Goal: Check status

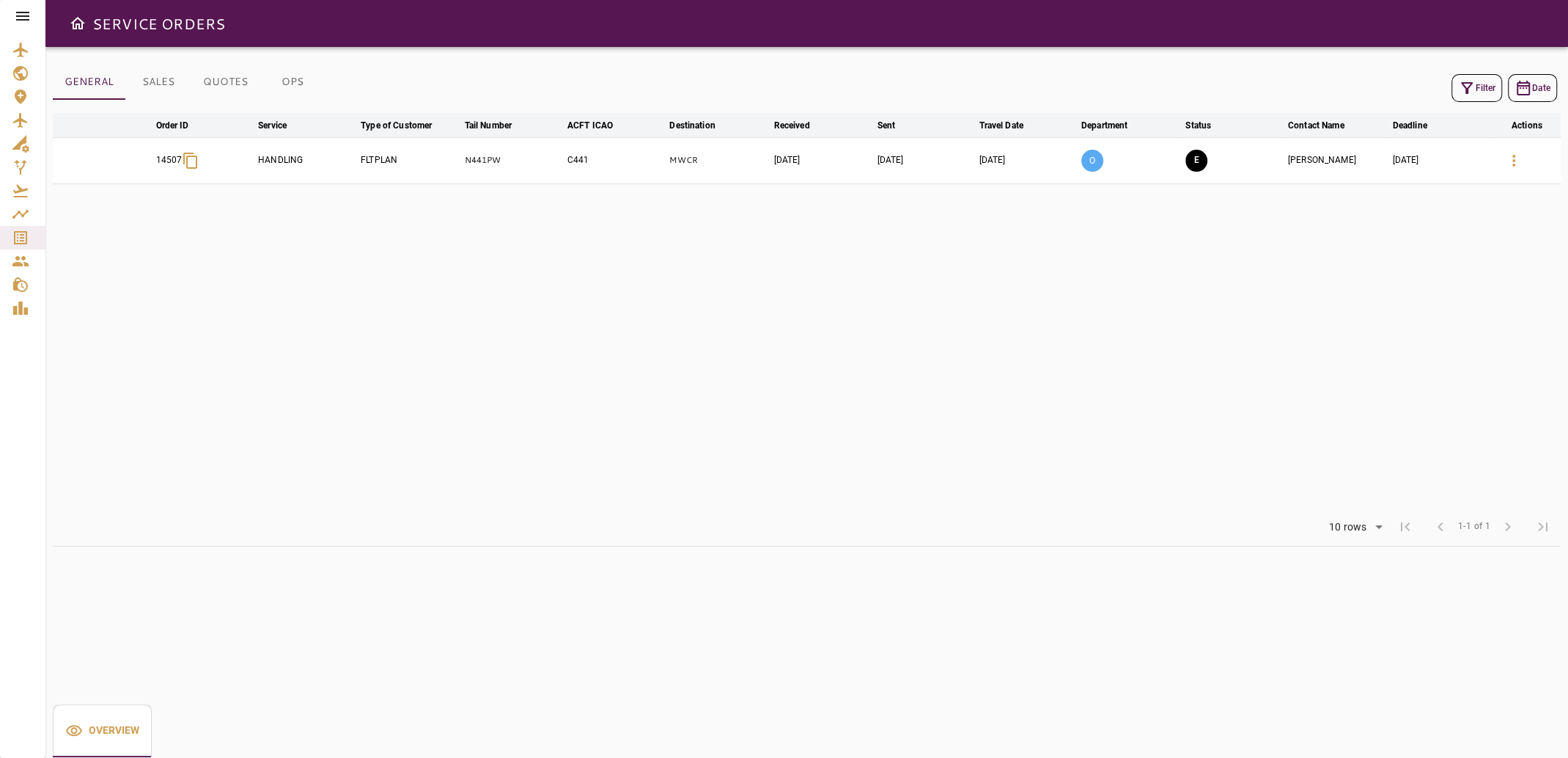
click at [929, 155] on td "[DATE]" at bounding box center [926, 160] width 102 height 46
click at [1515, 164] on icon "button" at bounding box center [1514, 161] width 3 height 12
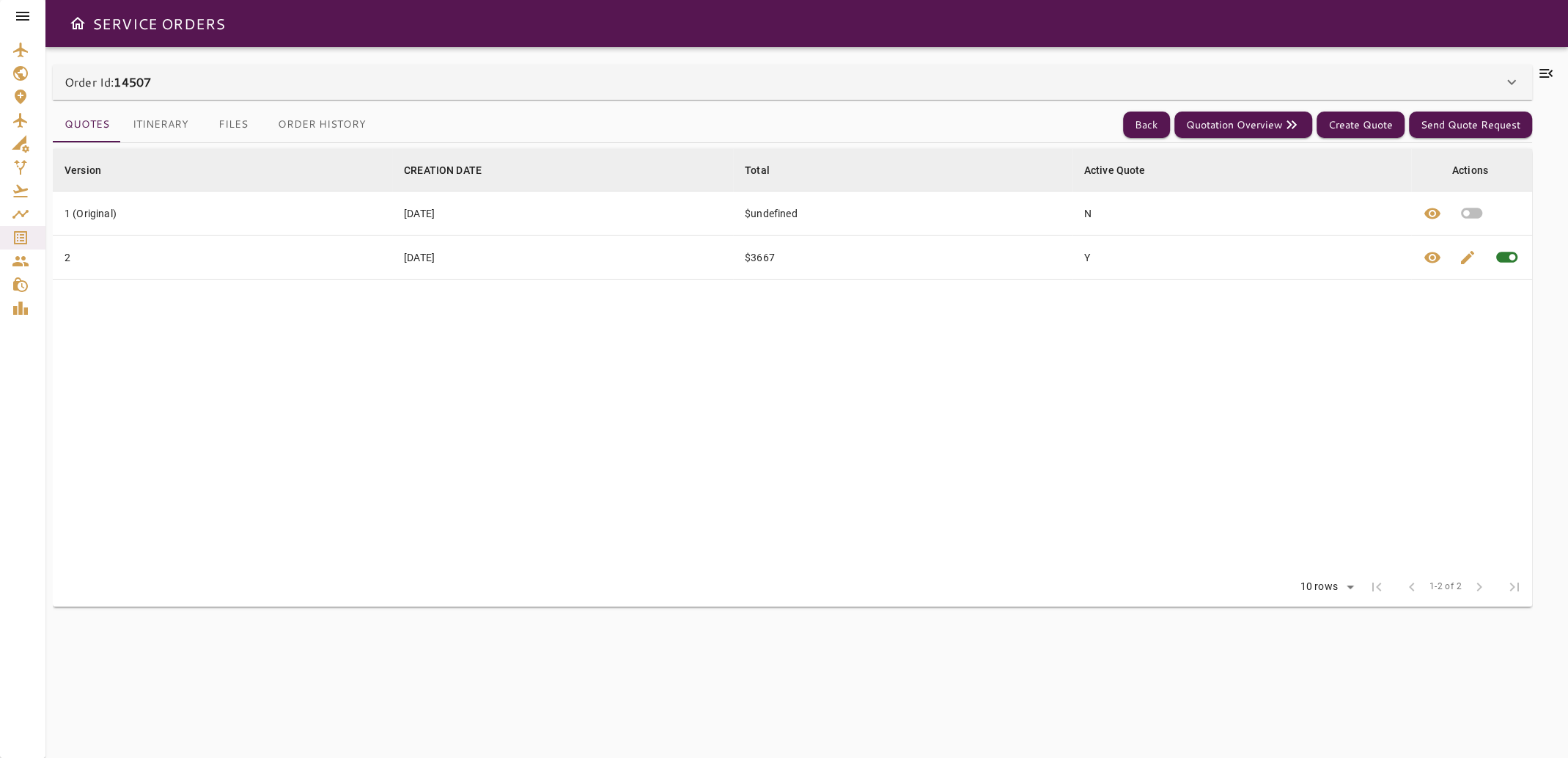
click at [1545, 72] on icon at bounding box center [1546, 73] width 18 height 18
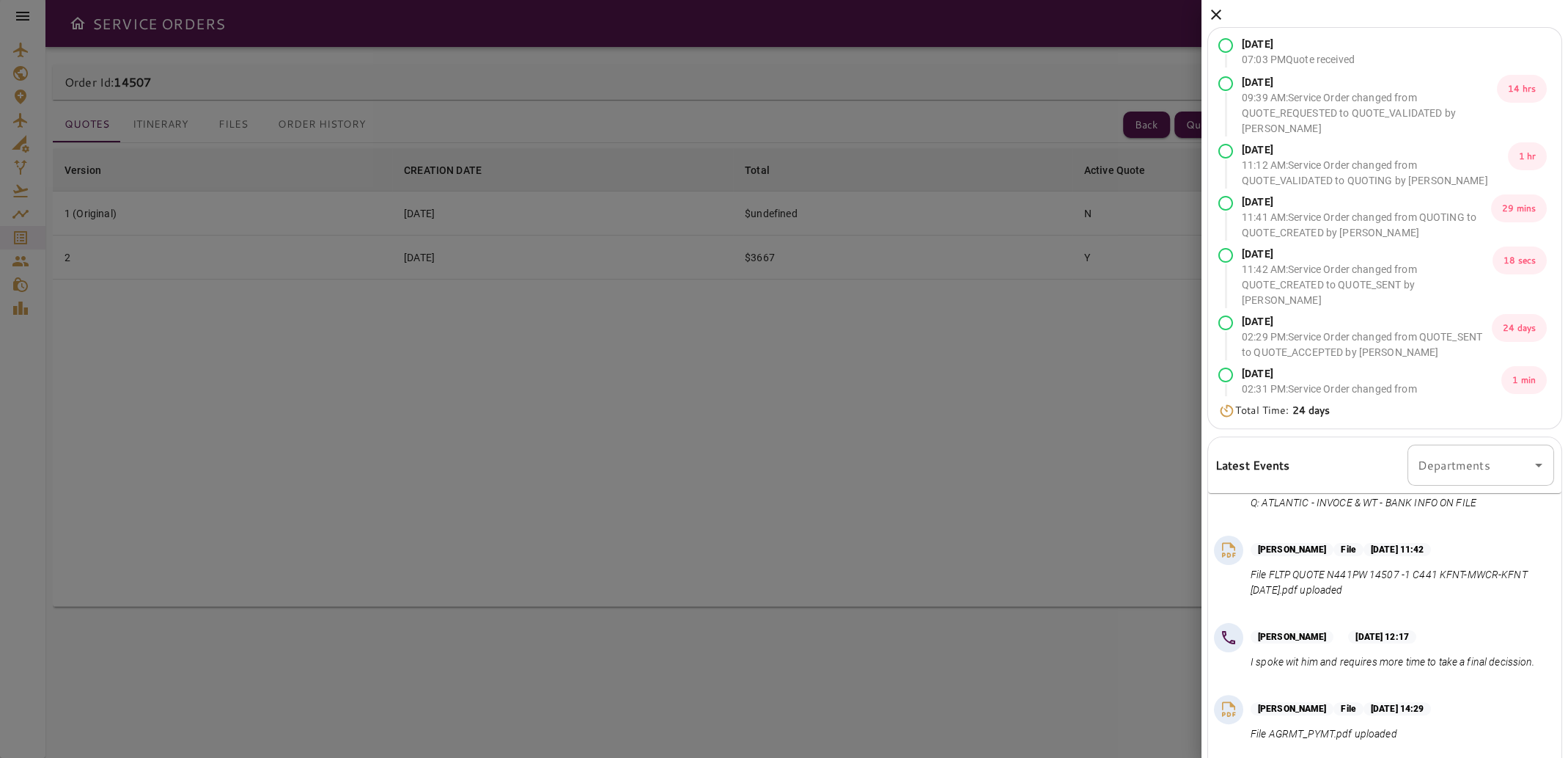
click at [1213, 17] on icon at bounding box center [1216, 14] width 10 height 10
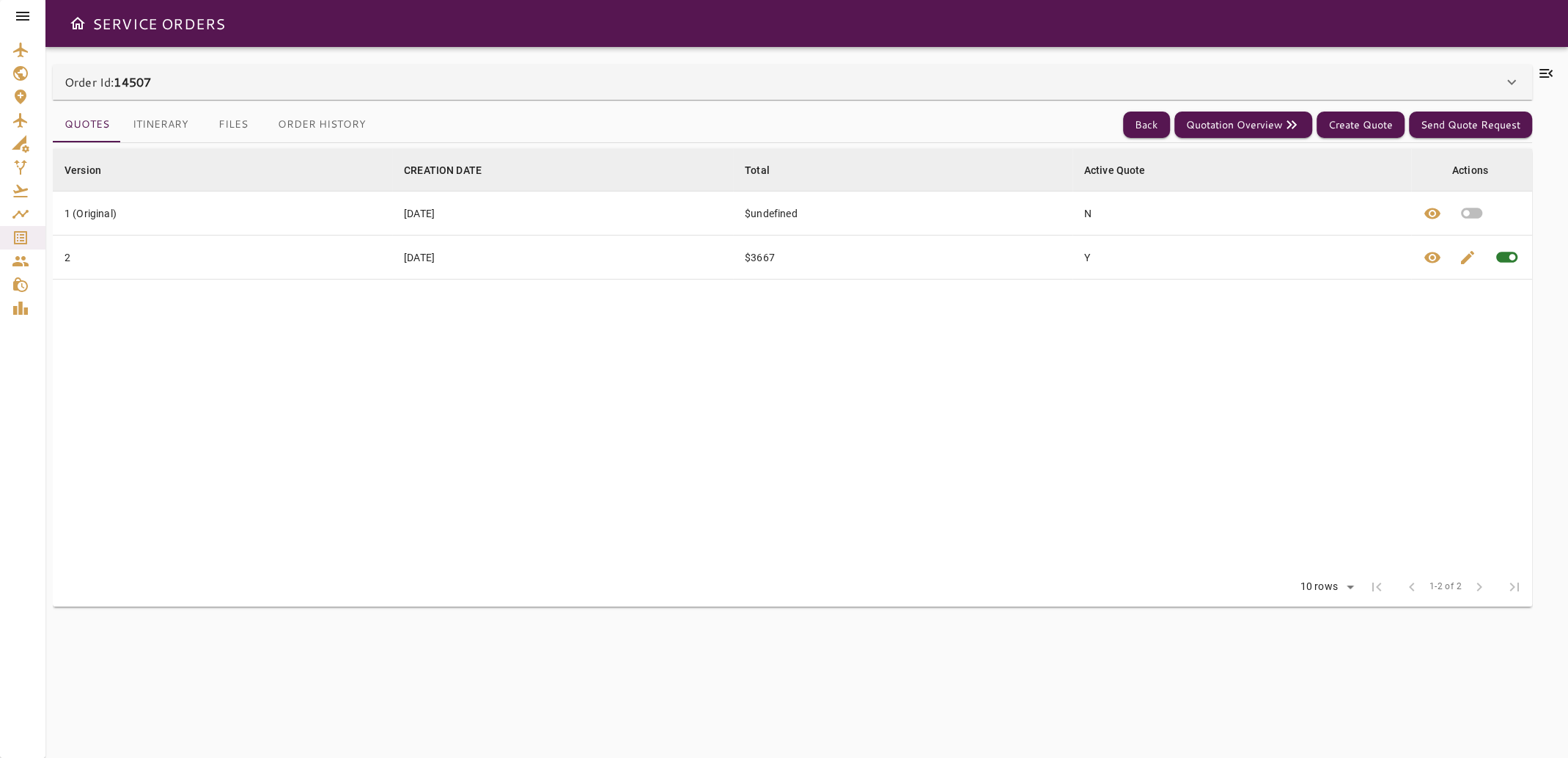
click at [1546, 74] on icon at bounding box center [1546, 73] width 18 height 18
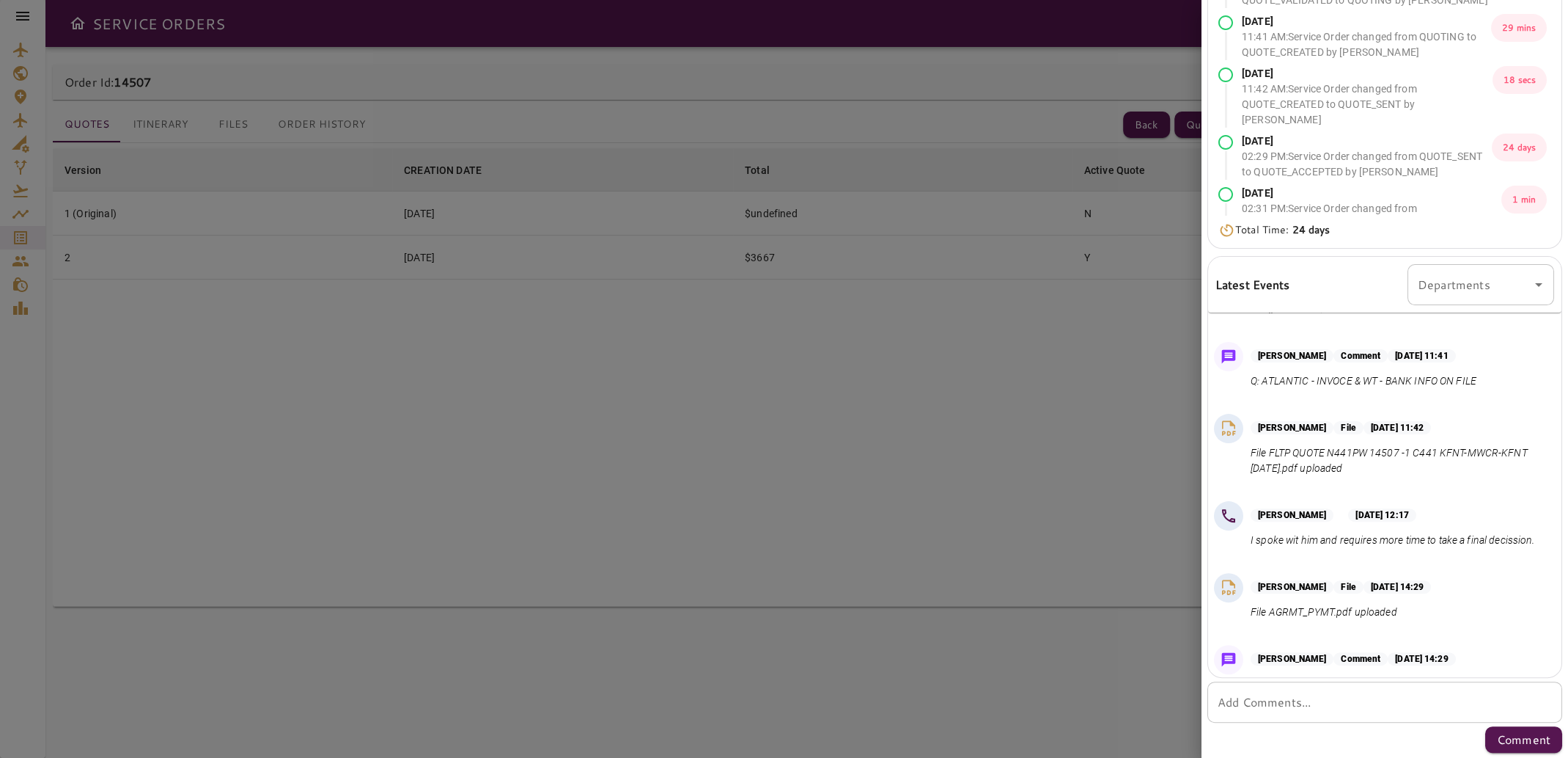
scroll to position [454, 0]
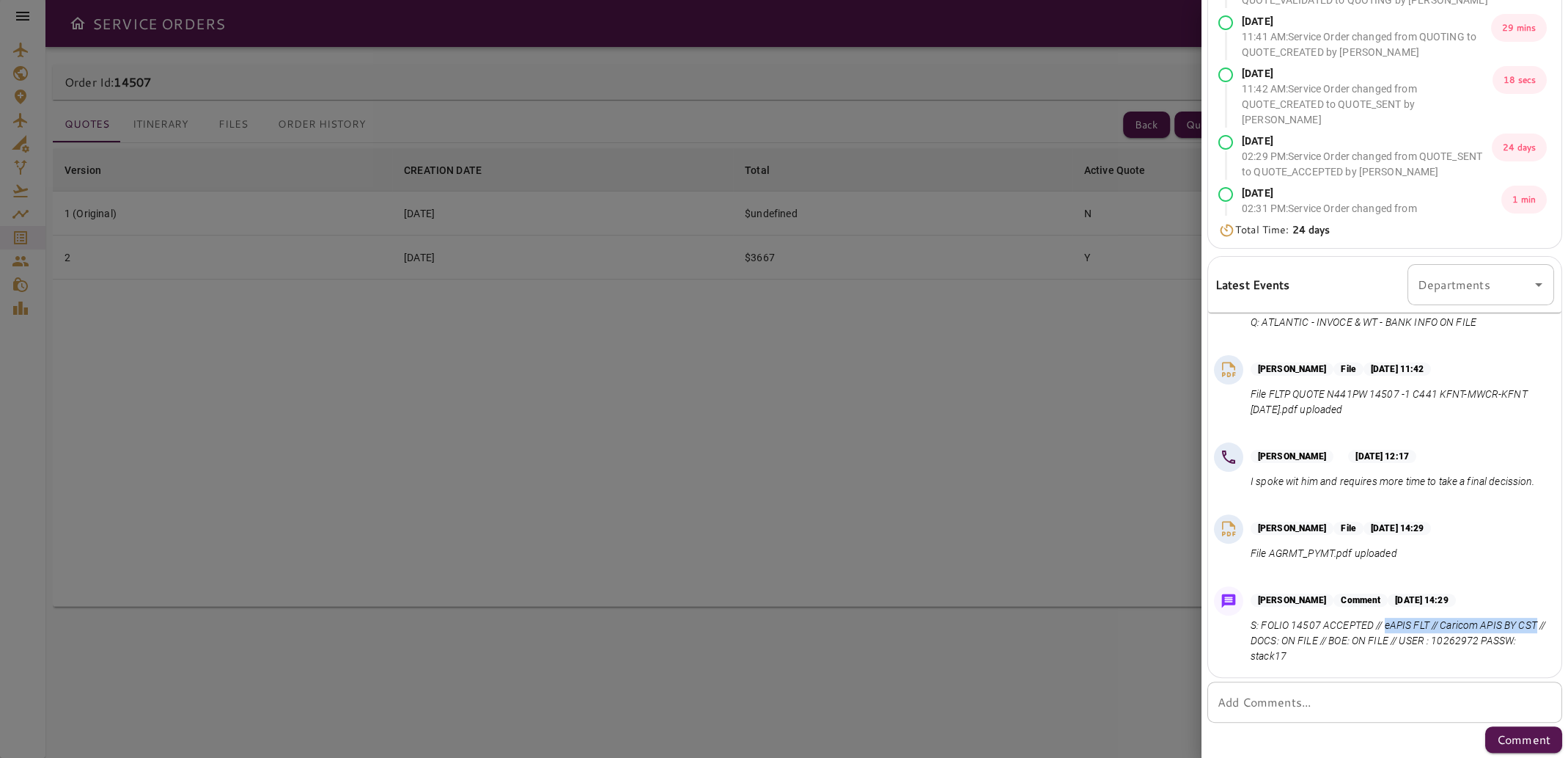
drag, startPoint x: 1385, startPoint y: 627, endPoint x: 1269, endPoint y: 643, distance: 117.1
click at [1269, 643] on p "S: FOLIO 14507 ACCEPTED // eAPIS FLT // Caricom APIS BY CST // DOCS: ON FILE //…" at bounding box center [1400, 641] width 298 height 46
copy p "eAPIS FLT // Caricom APIS BY CST"
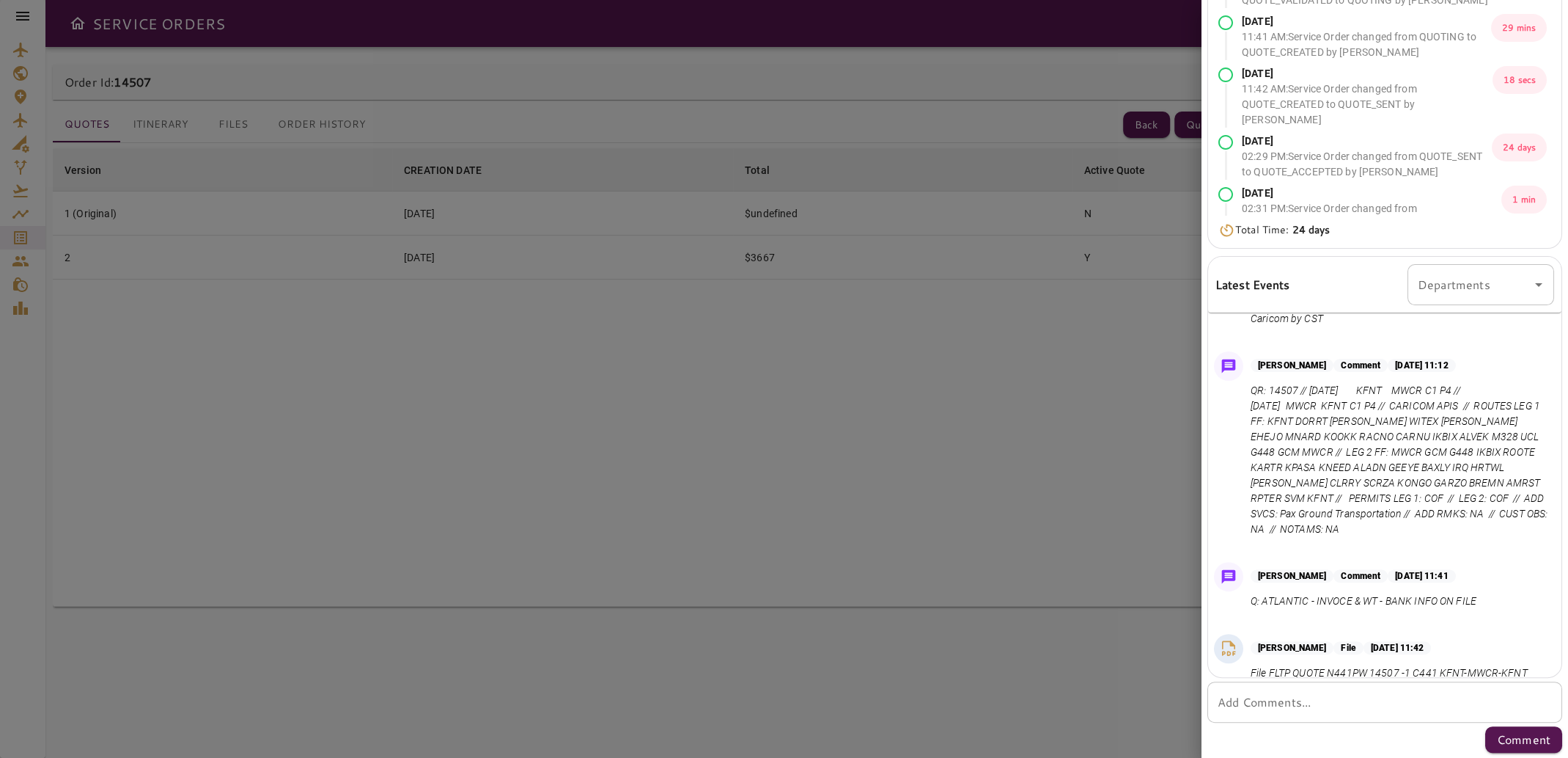
scroll to position [0, 0]
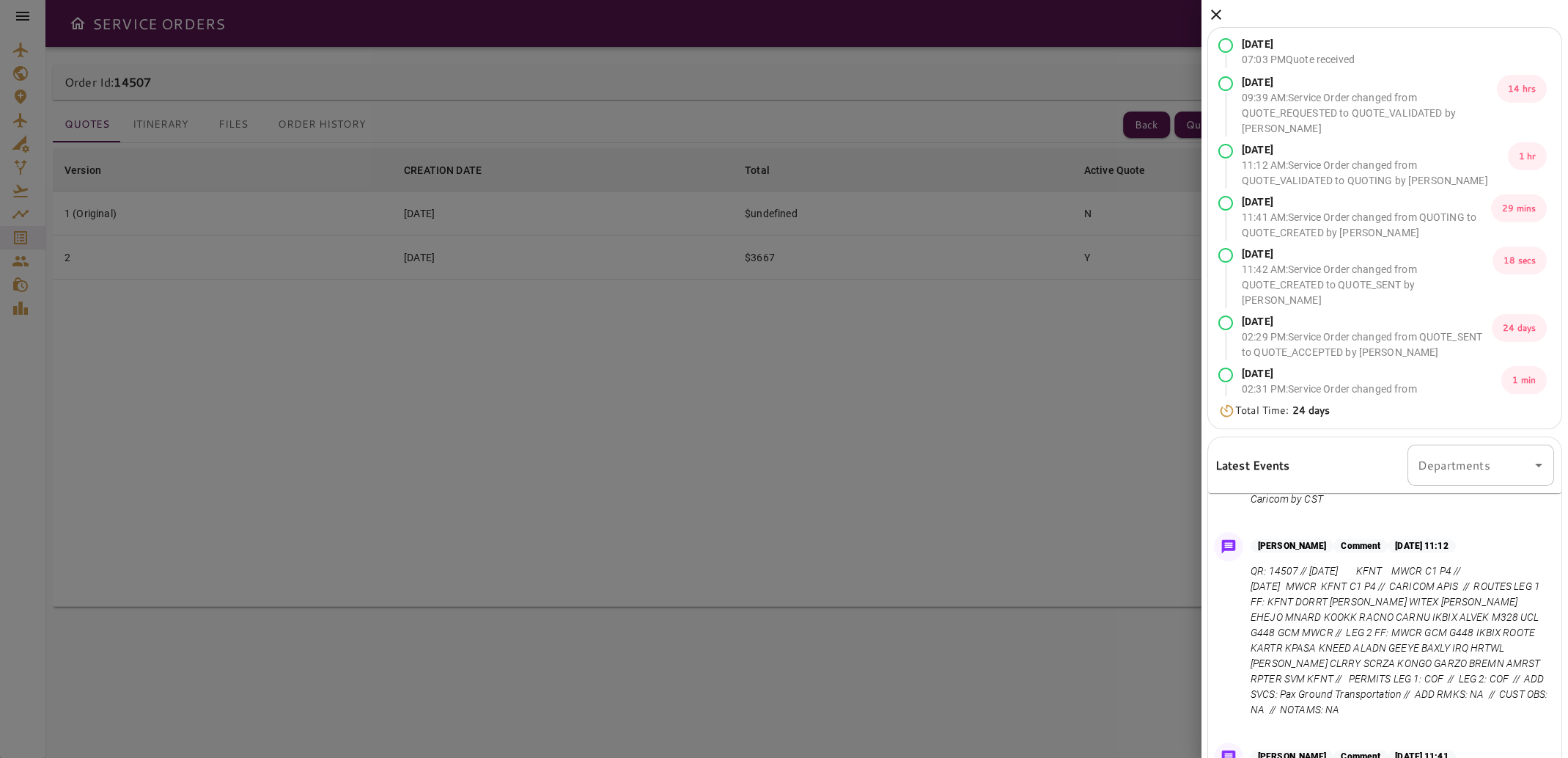
click at [1222, 17] on icon at bounding box center [1216, 14] width 18 height 18
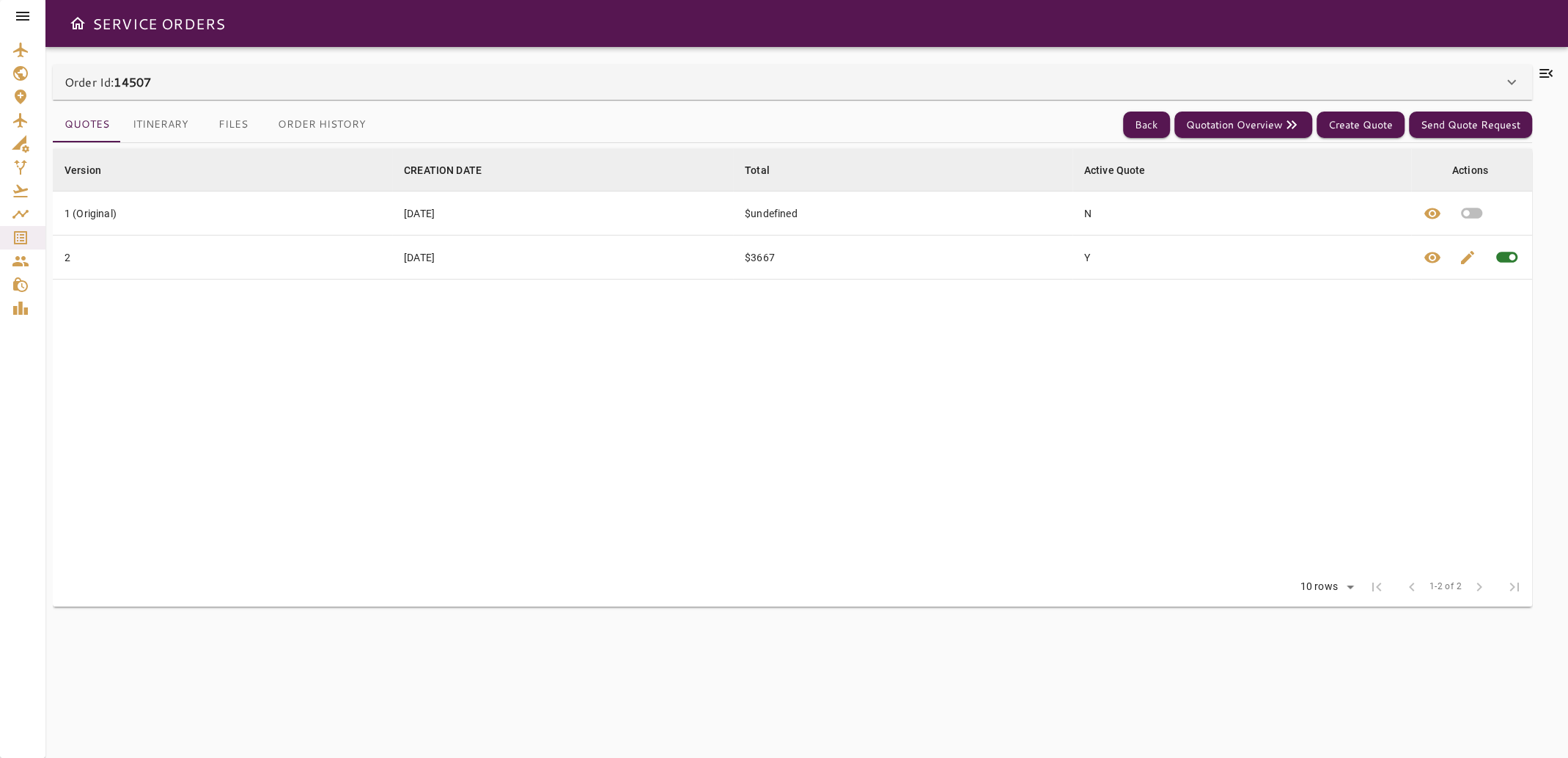
click at [231, 120] on button "Files" at bounding box center [233, 125] width 66 height 35
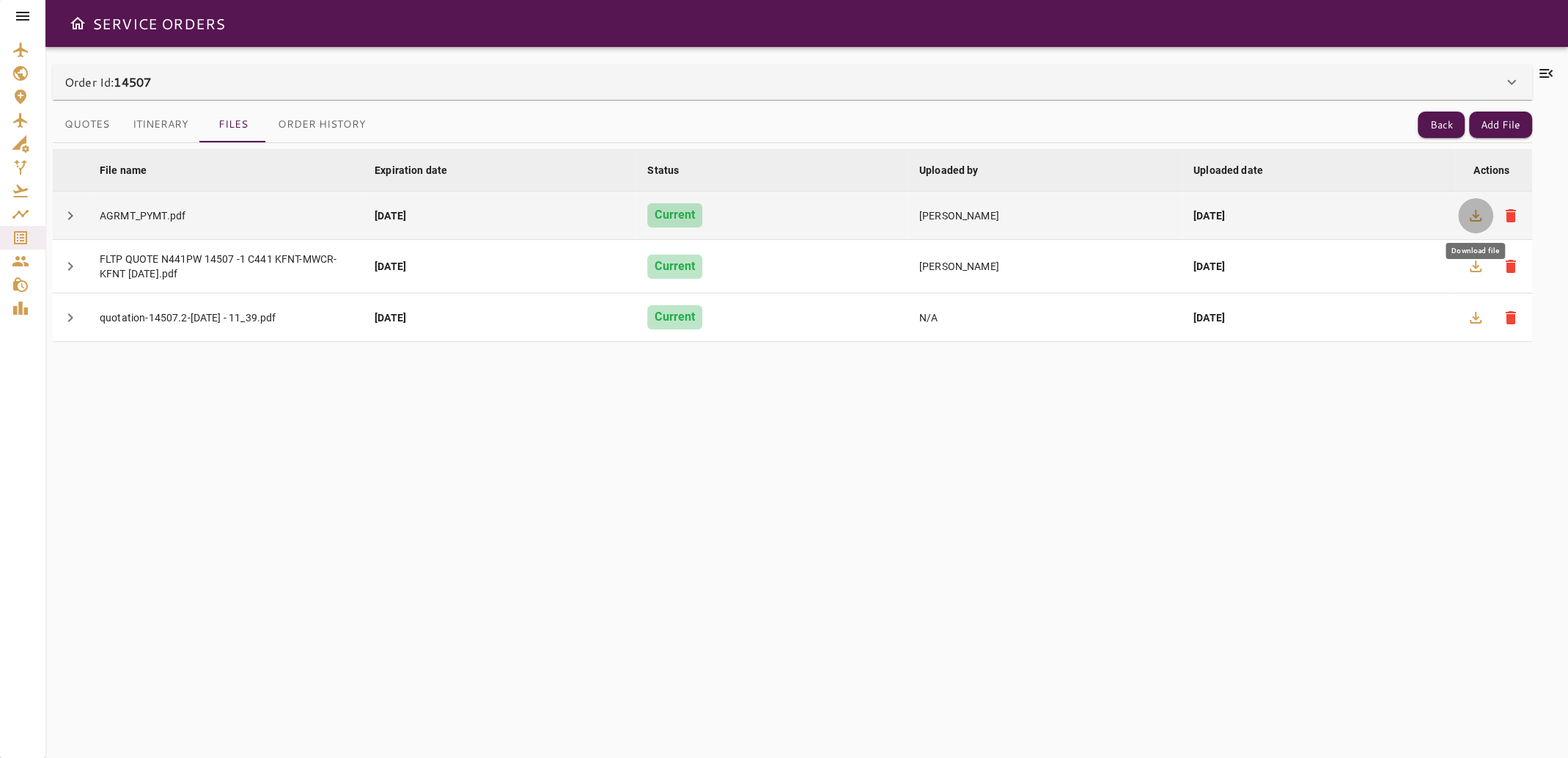
click at [1475, 214] on icon "button" at bounding box center [1476, 215] width 12 height 12
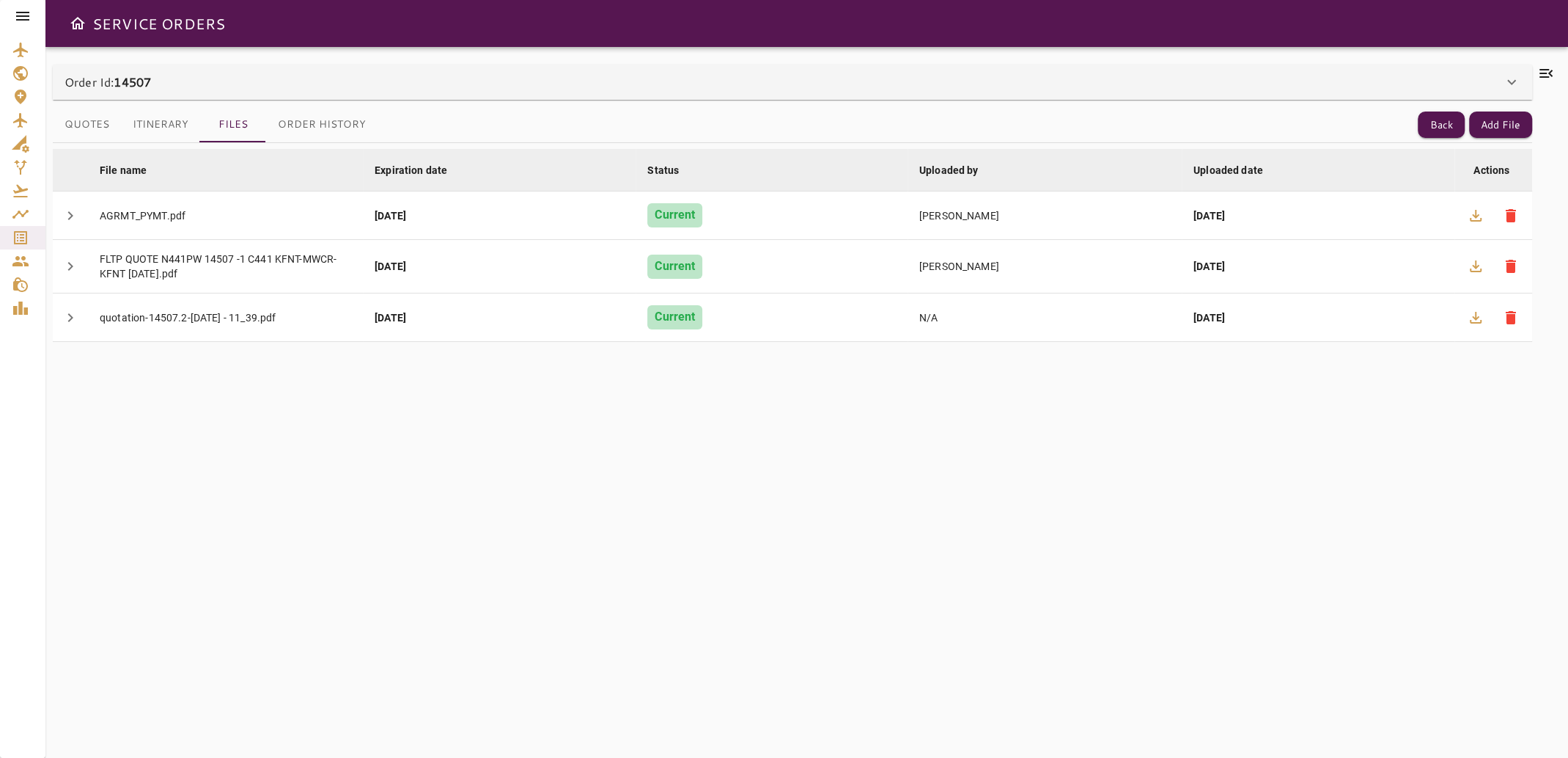
click at [1545, 73] on icon at bounding box center [1546, 73] width 13 height 8
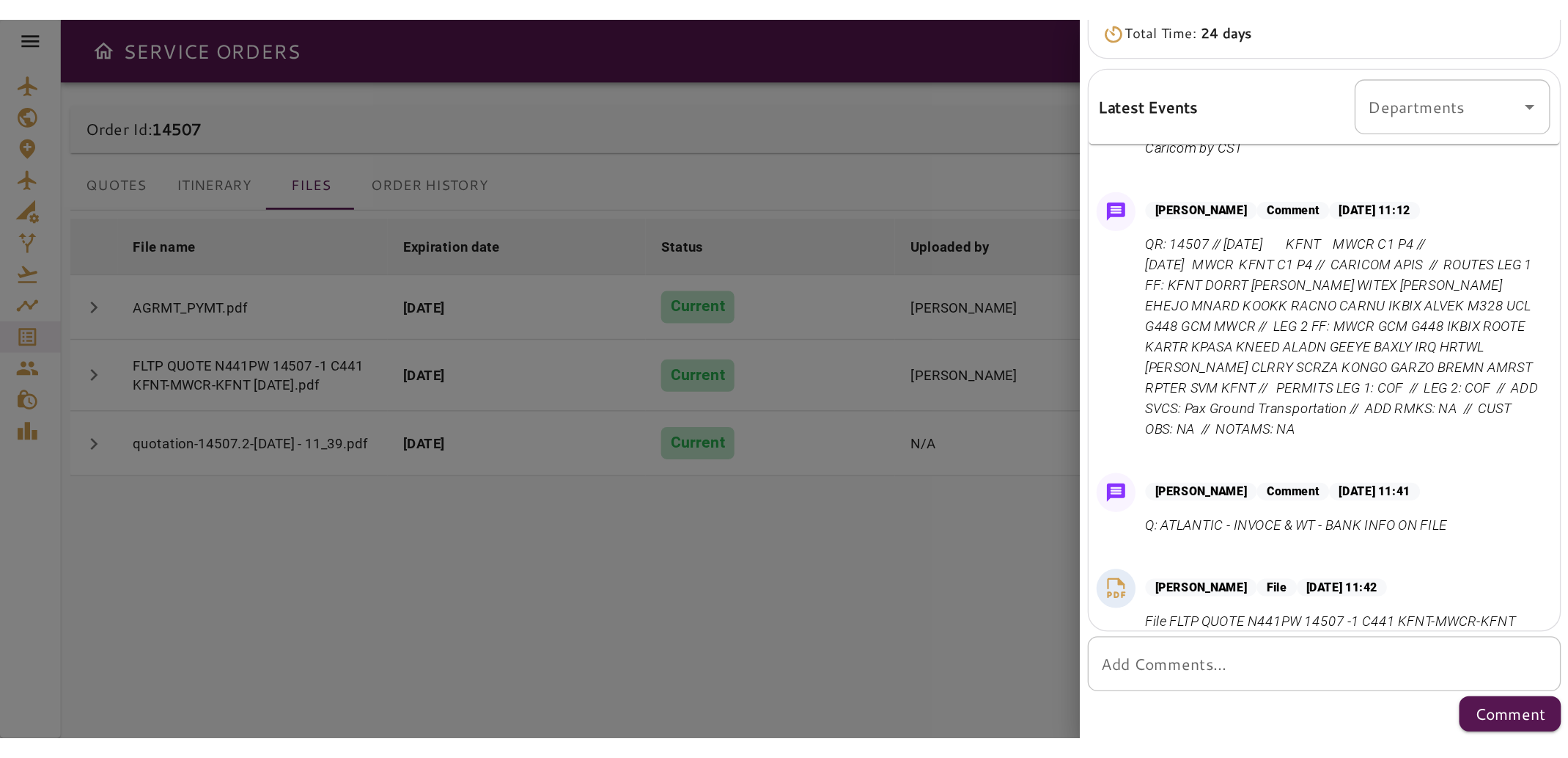
scroll to position [147, 0]
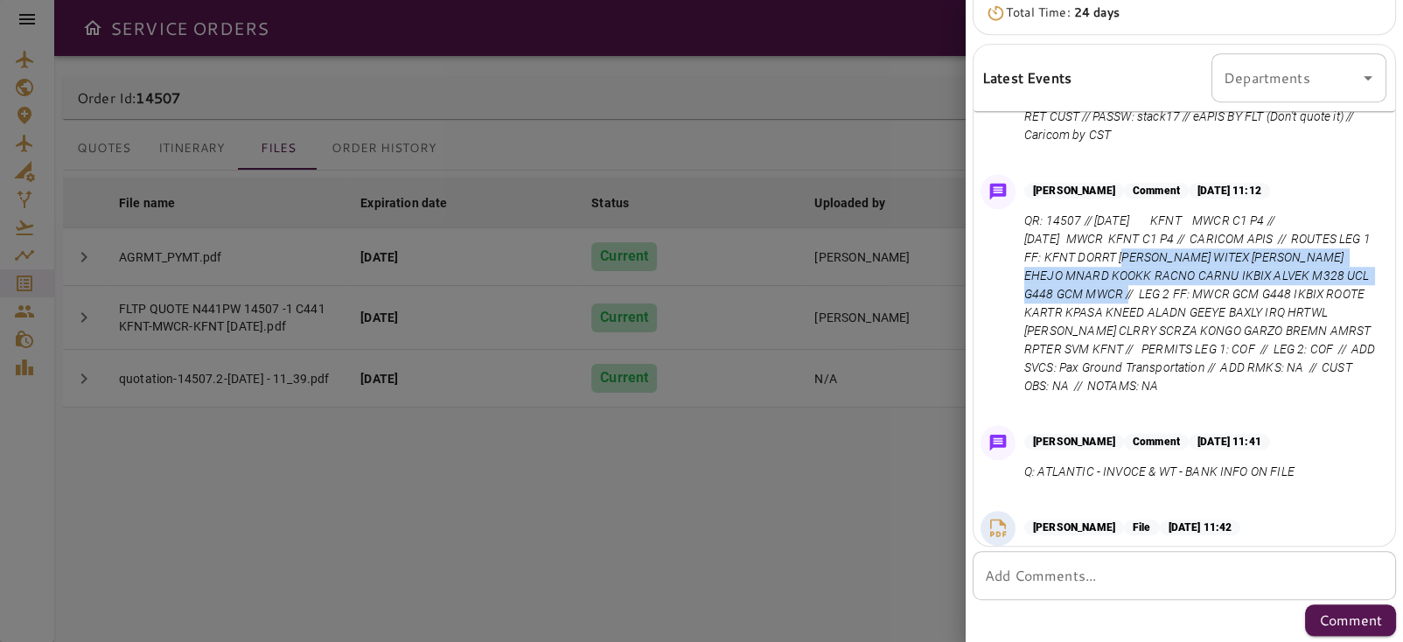
drag, startPoint x: 1128, startPoint y: 255, endPoint x: 1149, endPoint y: 290, distance: 41.6
click at [1149, 290] on p "QR: 14507 // [DATE] KFNT MWCR C1 P4 // [DATE] MWCR KFNT C1 P4 // CARICOM APIS /…" at bounding box center [1202, 304] width 355 height 184
copy p "KFNT DORRT [PERSON_NAME] WITEX [PERSON_NAME] EHEJO MNARD KOOKK RACNO CARNU IKBI…"
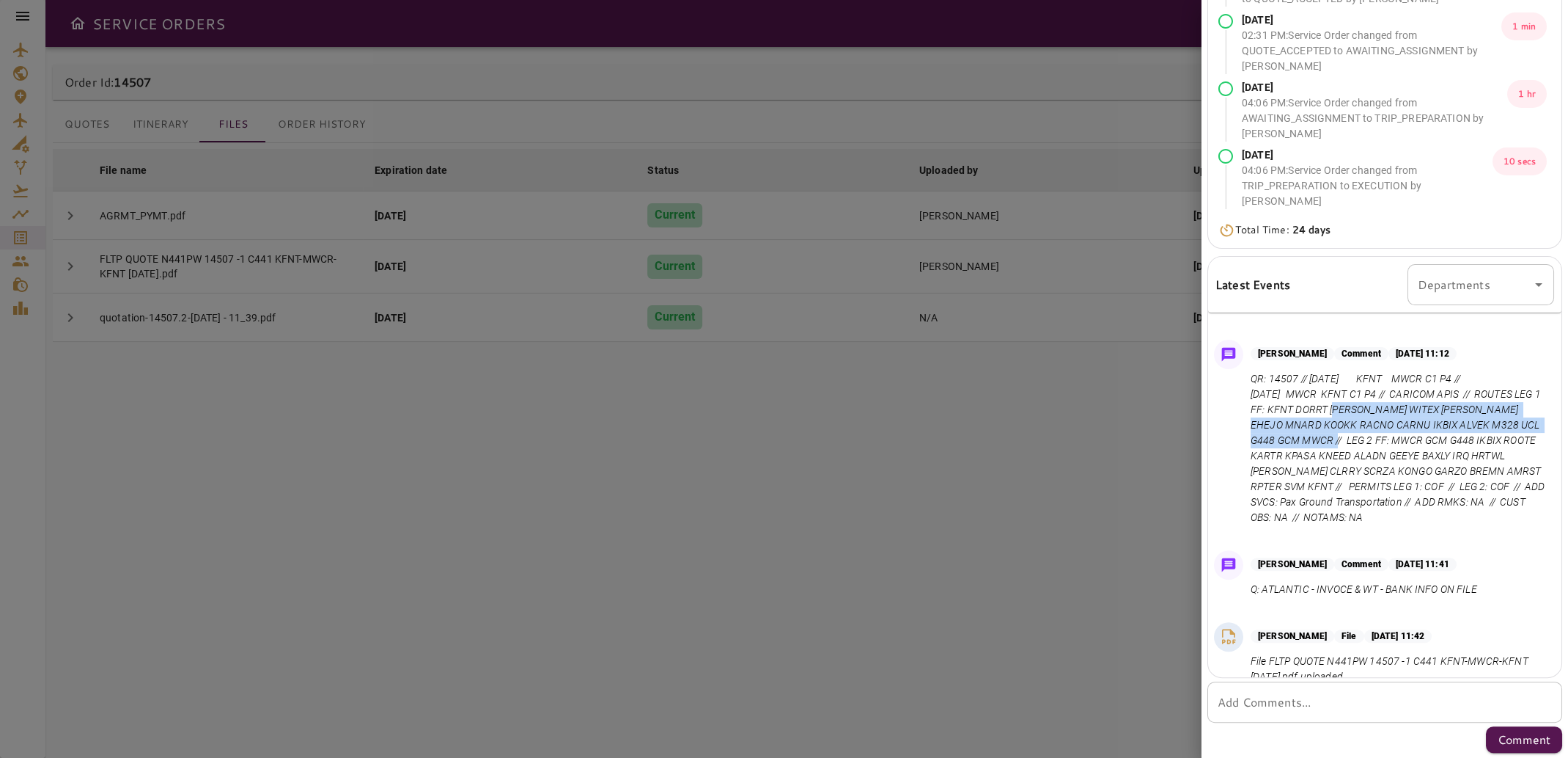
scroll to position [87, 0]
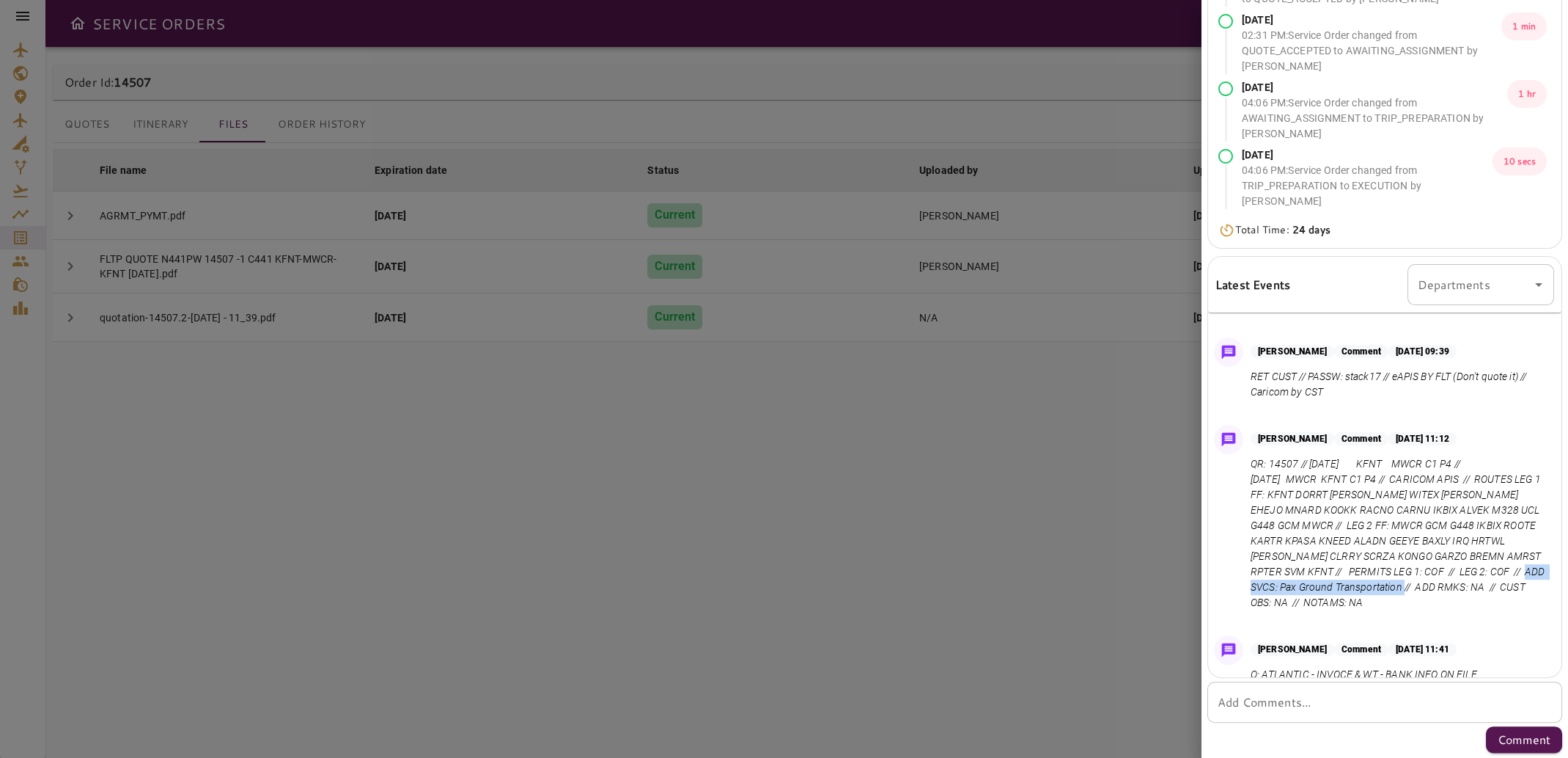
drag, startPoint x: 1332, startPoint y: 589, endPoint x: 1507, endPoint y: 589, distance: 175.0
click at [1507, 589] on p "QR: 14507 // [DATE] KFNT MWCR C1 P4 // [DATE] MWCR KFNT C1 P4 // CARICOM APIS /…" at bounding box center [1400, 533] width 298 height 154
copy p "ADD SVCS: Pax Ground Transportation"
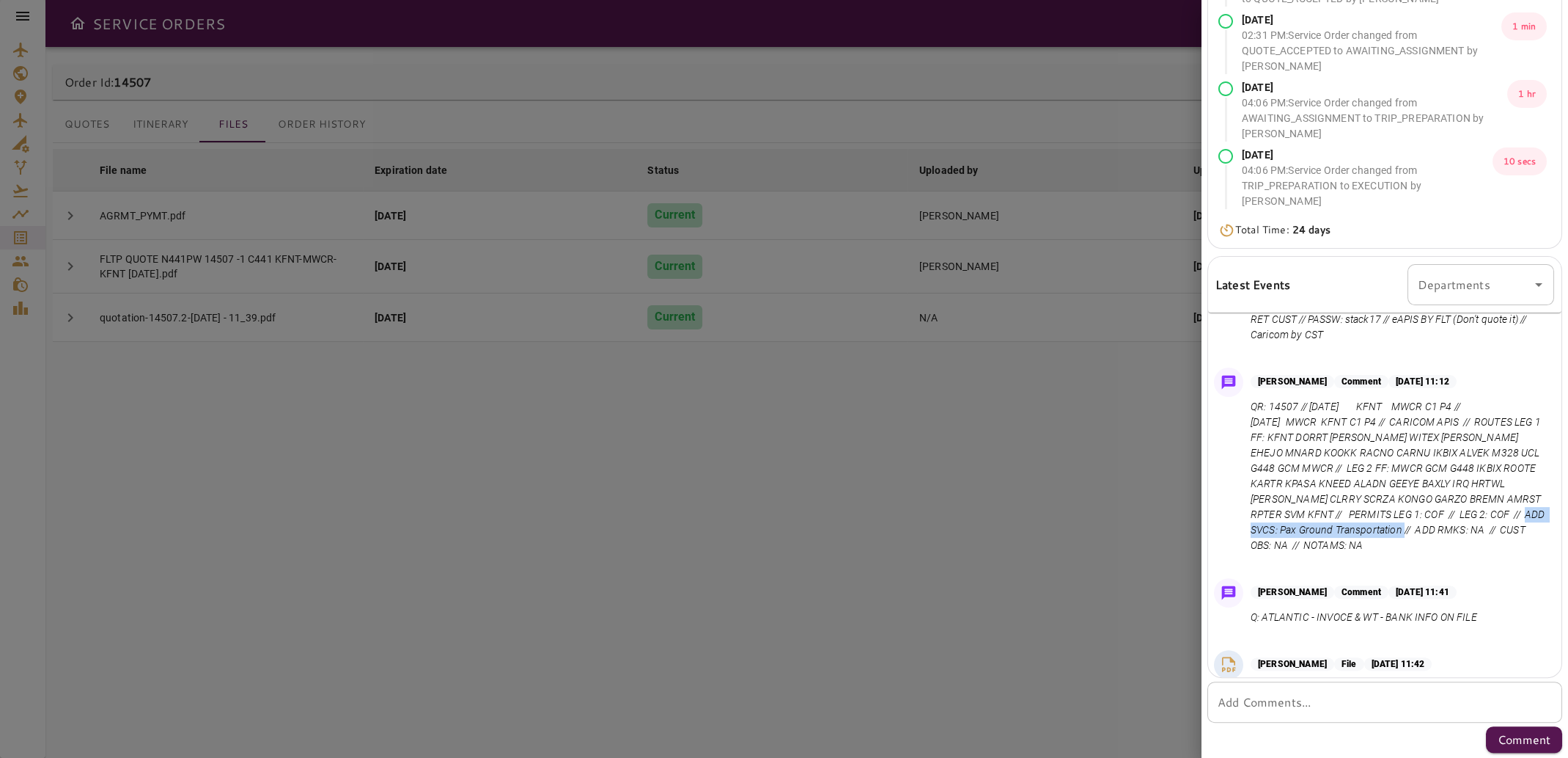
scroll to position [147, 0]
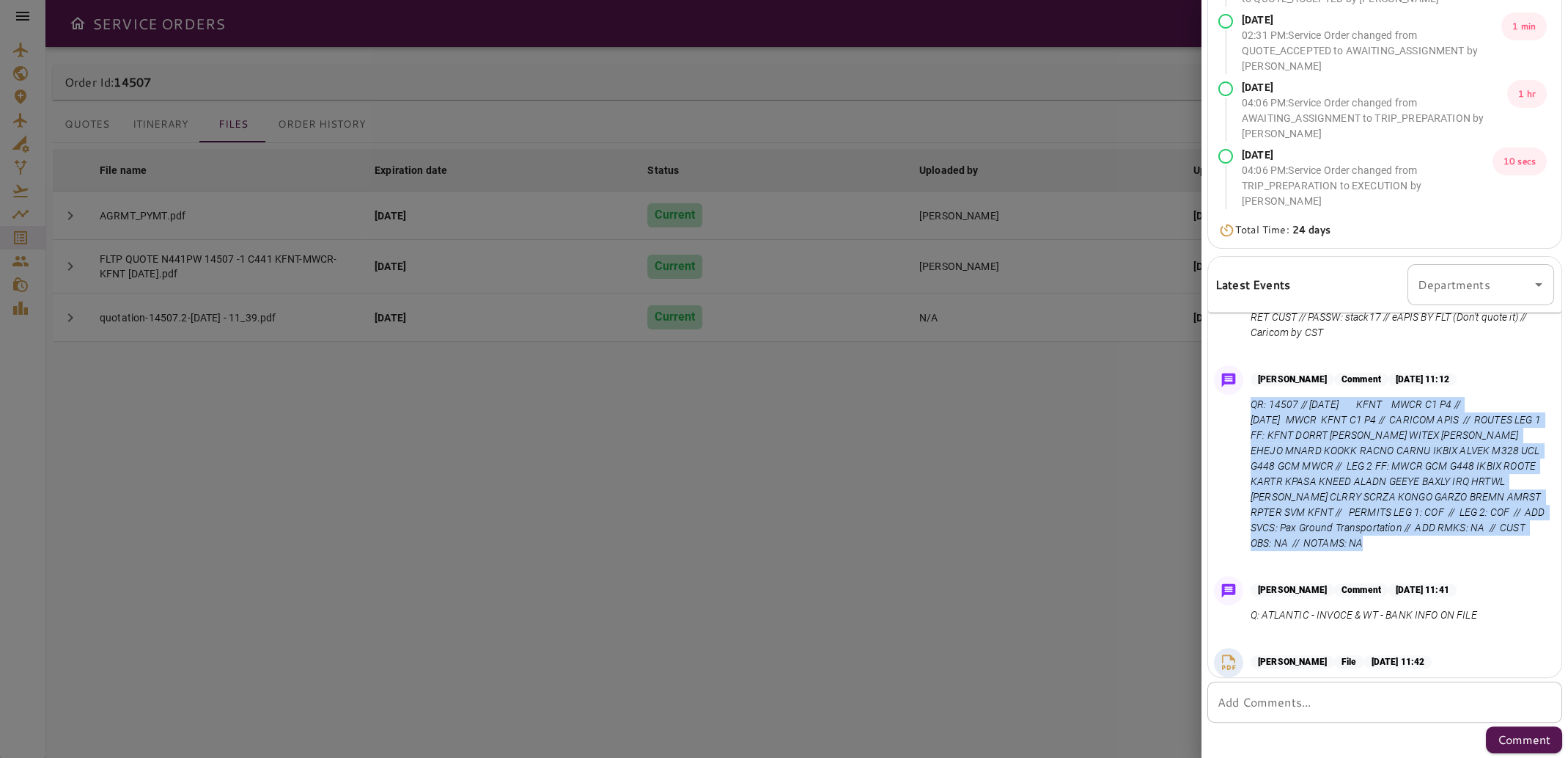
drag, startPoint x: 1251, startPoint y: 401, endPoint x: 1507, endPoint y: 552, distance: 297.2
click at [1507, 552] on div "[PERSON_NAME] Comment [DATE] 11:12 QR: 14507 // [DATE] KFNT MWCR C1 P4 // [DATE…" at bounding box center [1385, 462] width 354 height 205
